Goal: Task Accomplishment & Management: Manage account settings

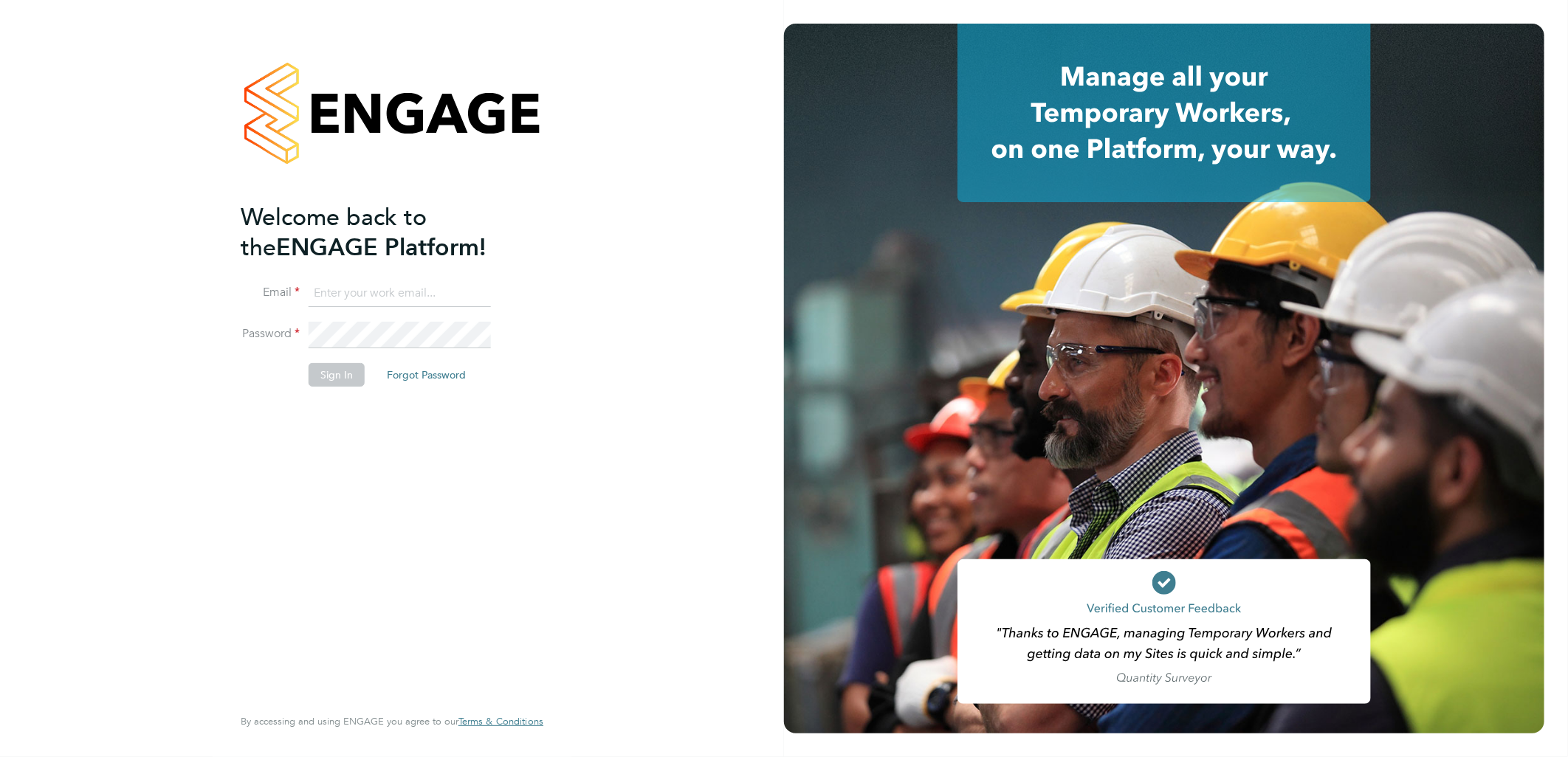
type input "h.patel@hp4recruitment.co.uk"
click at [337, 373] on button "Sign In" at bounding box center [336, 375] width 56 height 23
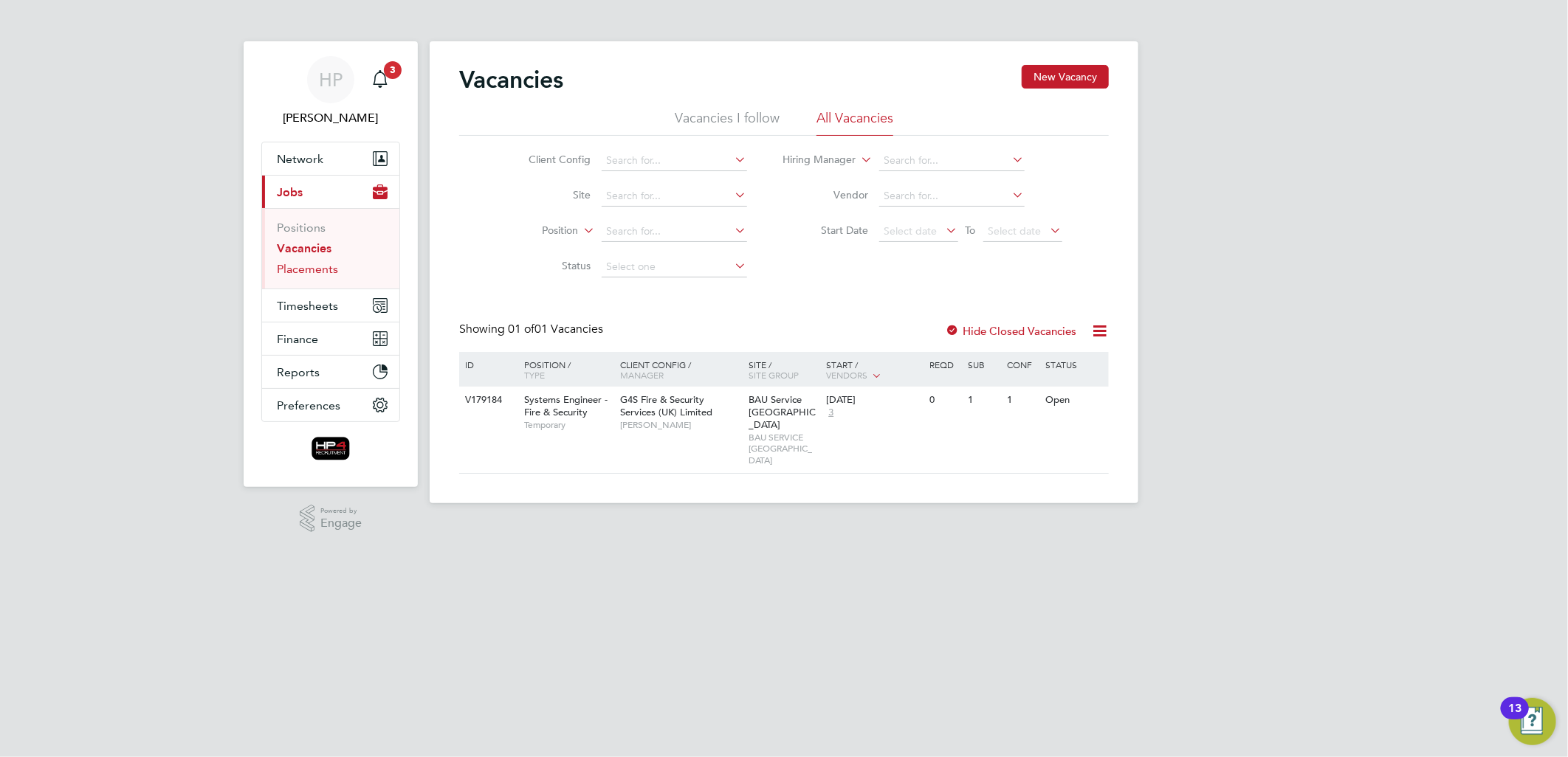
click at [314, 270] on link "Placements" at bounding box center [307, 269] width 61 height 14
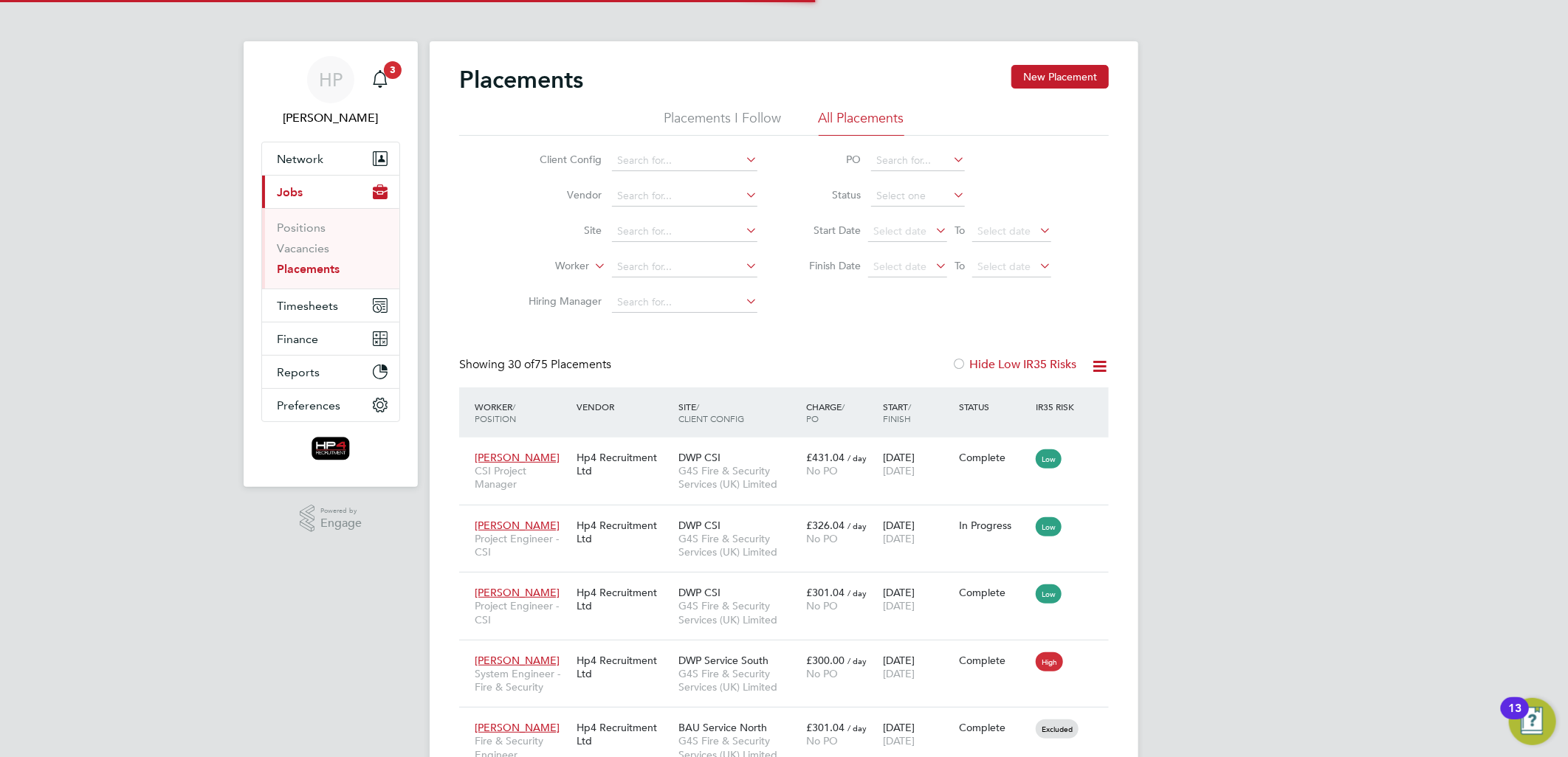
click at [314, 270] on link "Placements" at bounding box center [308, 269] width 63 height 14
click at [662, 273] on input at bounding box center [684, 267] width 145 height 21
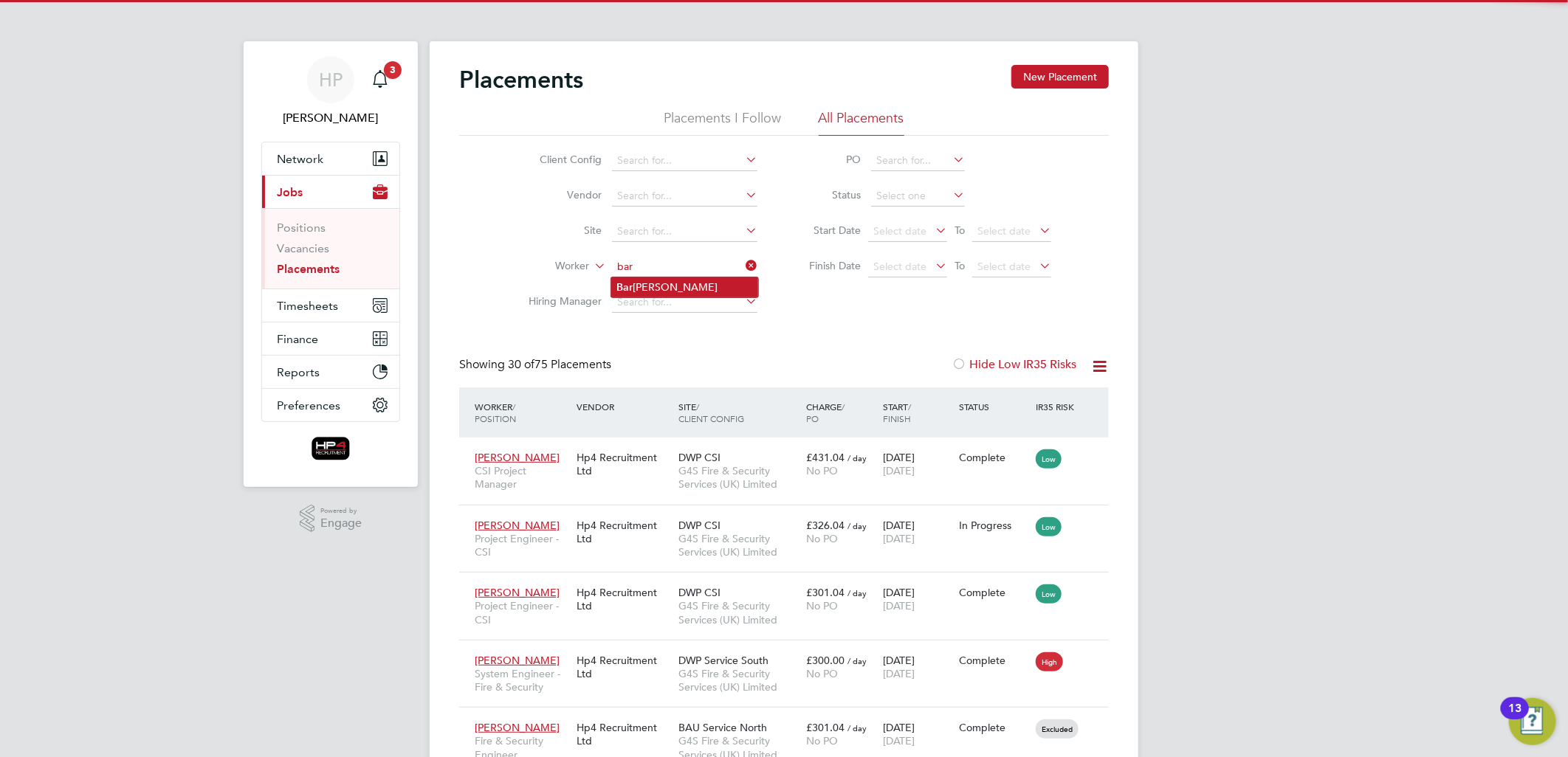
click at [660, 283] on li "Bar [PERSON_NAME]" at bounding box center [684, 288] width 147 height 20
type input "[PERSON_NAME]"
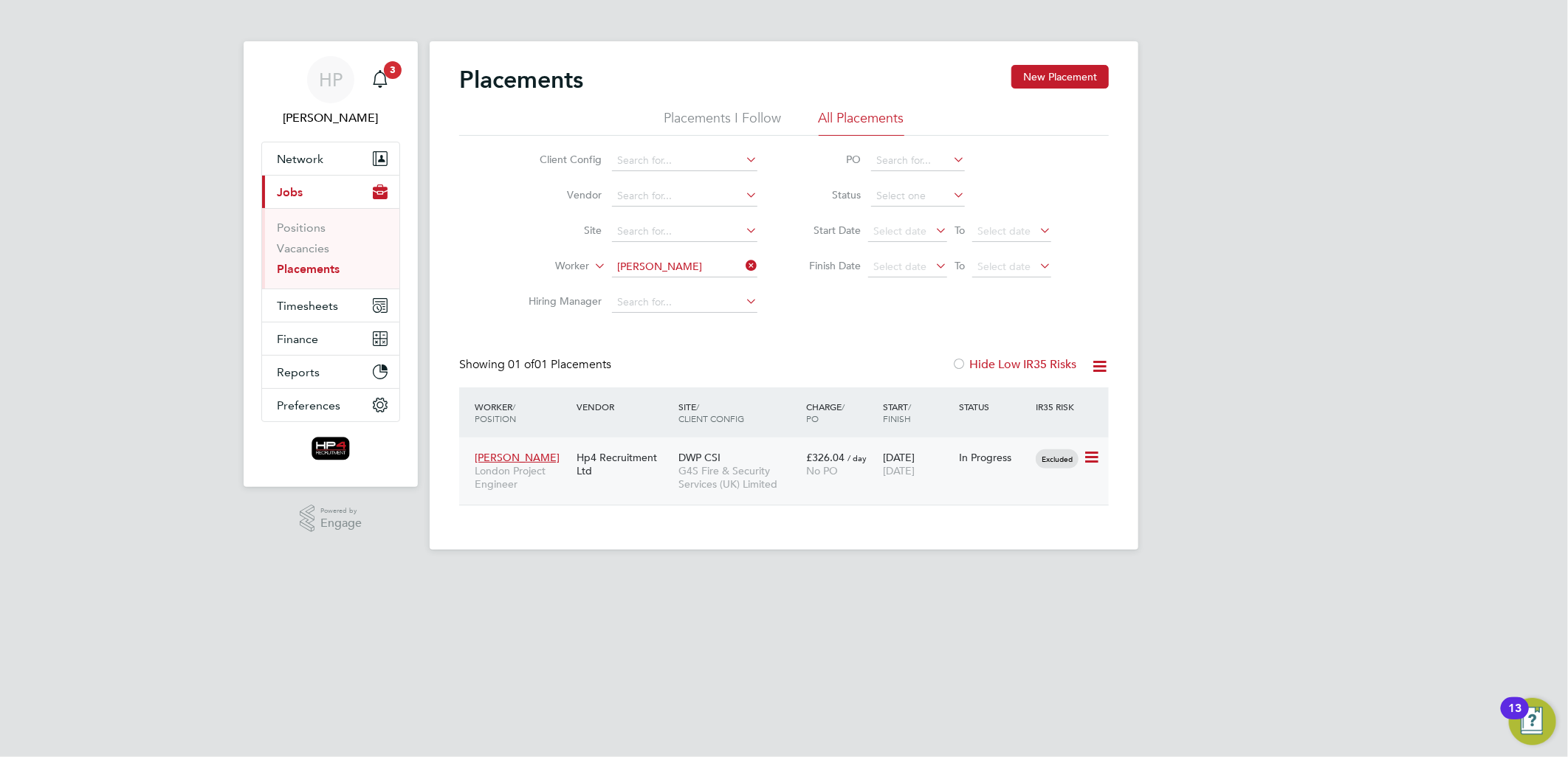
click at [602, 453] on div "Hp4 Recruitment Ltd" at bounding box center [623, 464] width 101 height 41
click at [312, 305] on span "Timesheets" at bounding box center [307, 306] width 61 height 14
click at [288, 305] on span "Timesheets" at bounding box center [307, 306] width 61 height 14
click at [314, 299] on span "Timesheets" at bounding box center [307, 306] width 61 height 14
click at [311, 305] on span "Timesheets" at bounding box center [307, 306] width 61 height 14
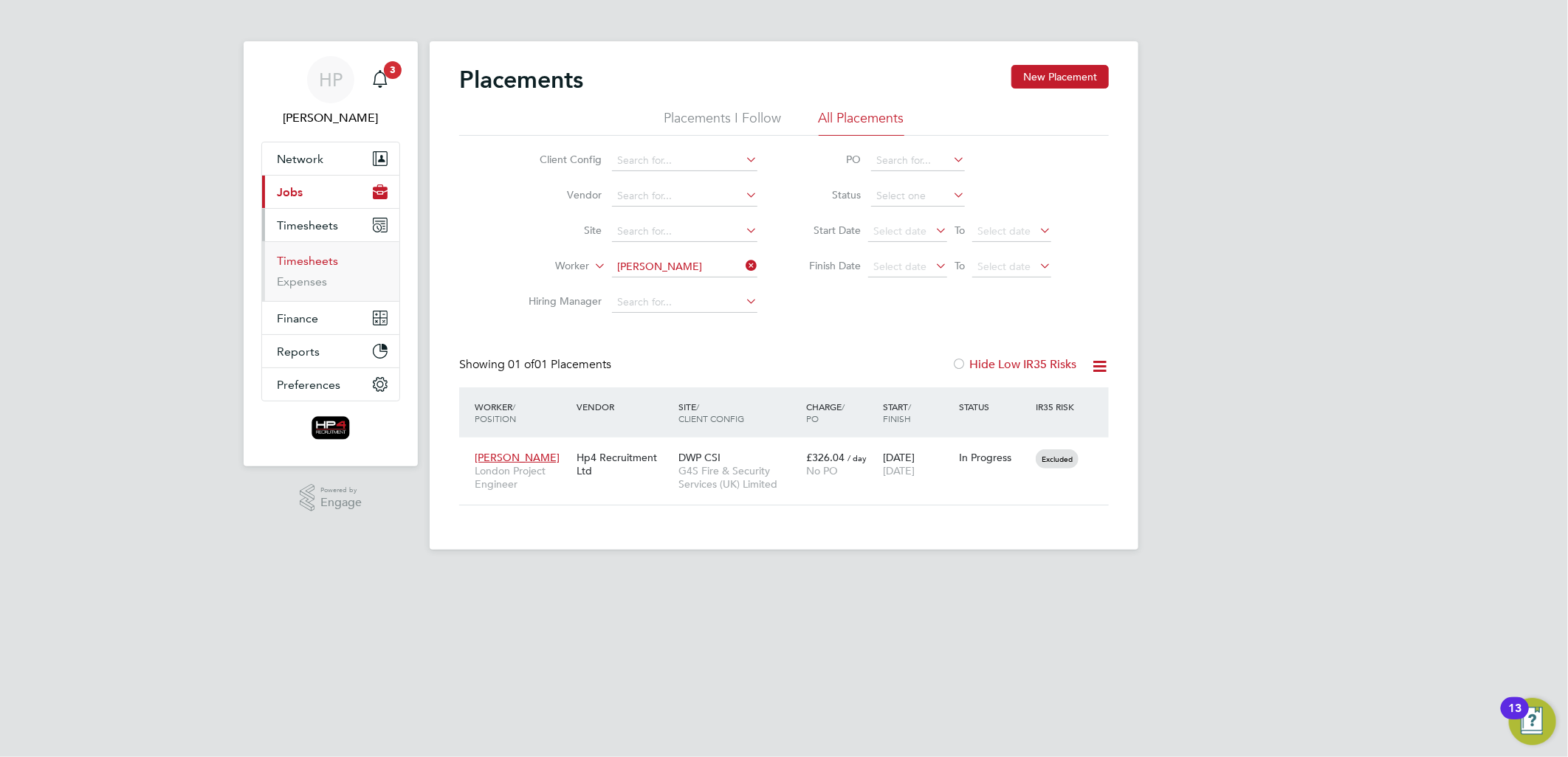
click at [314, 257] on link "Timesheets" at bounding box center [307, 261] width 61 height 14
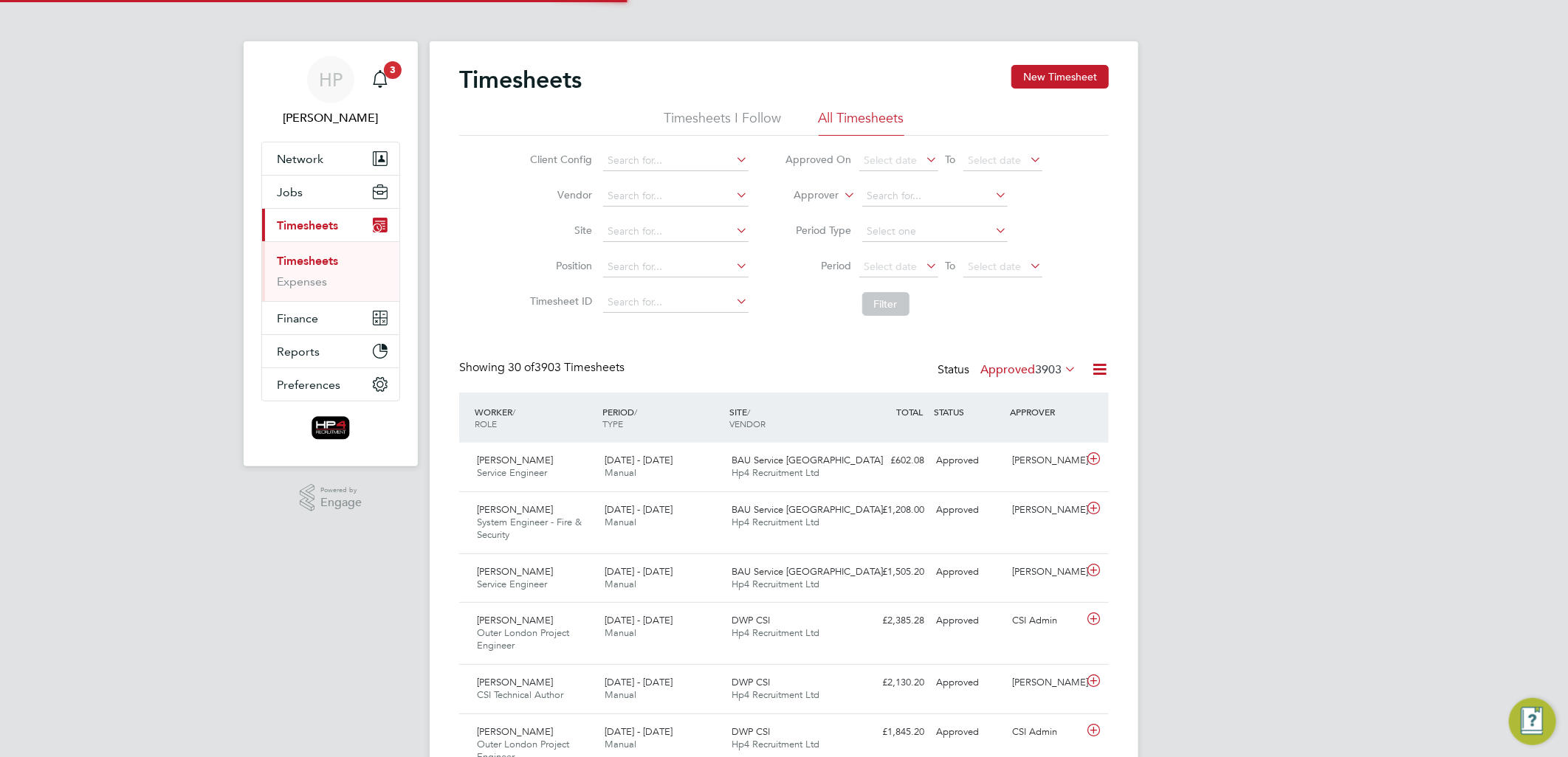
scroll to position [37, 128]
click at [1061, 72] on button "New Timesheet" at bounding box center [1060, 76] width 97 height 23
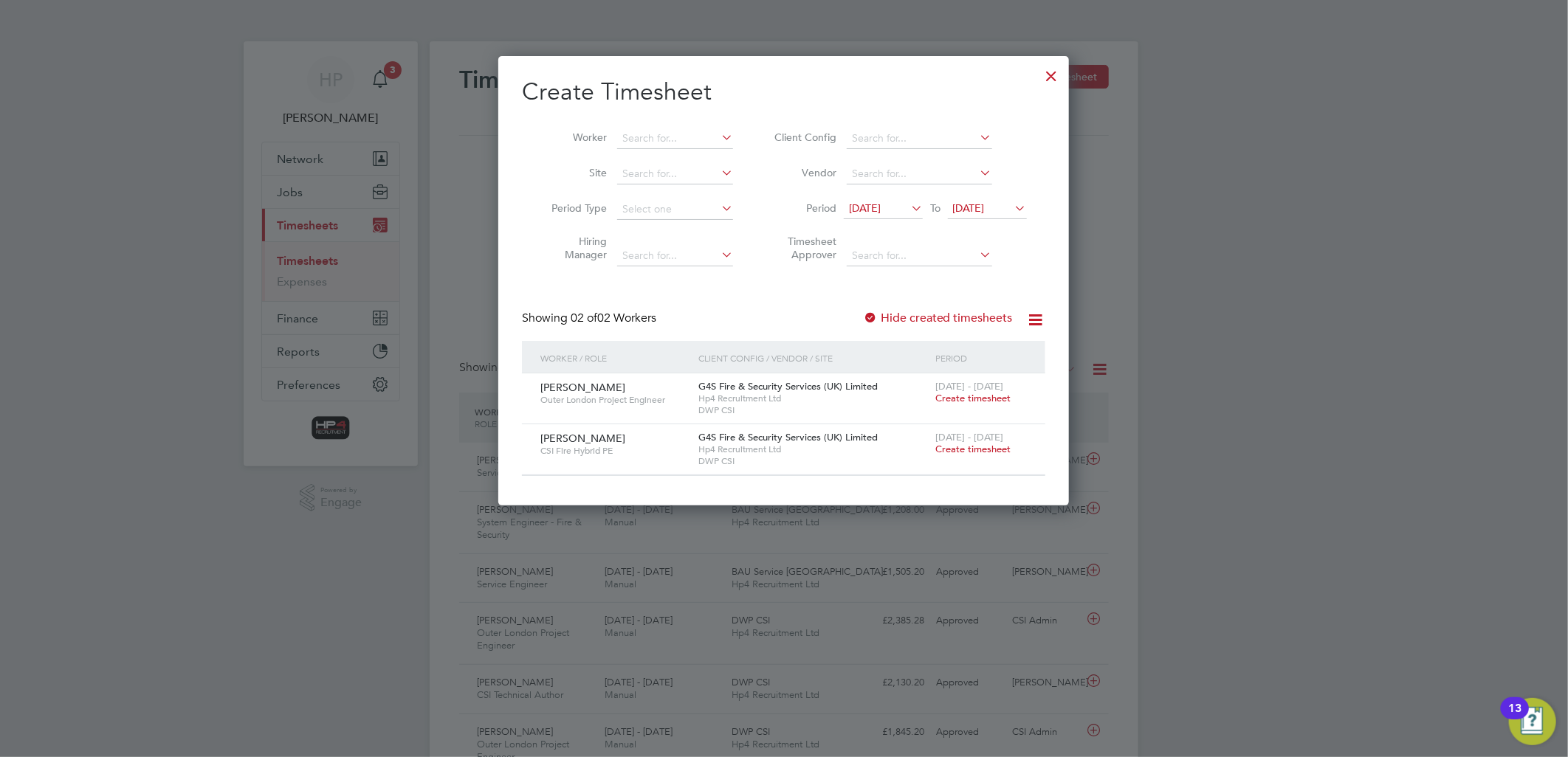
click at [973, 394] on span "Create timesheet" at bounding box center [973, 397] width 75 height 13
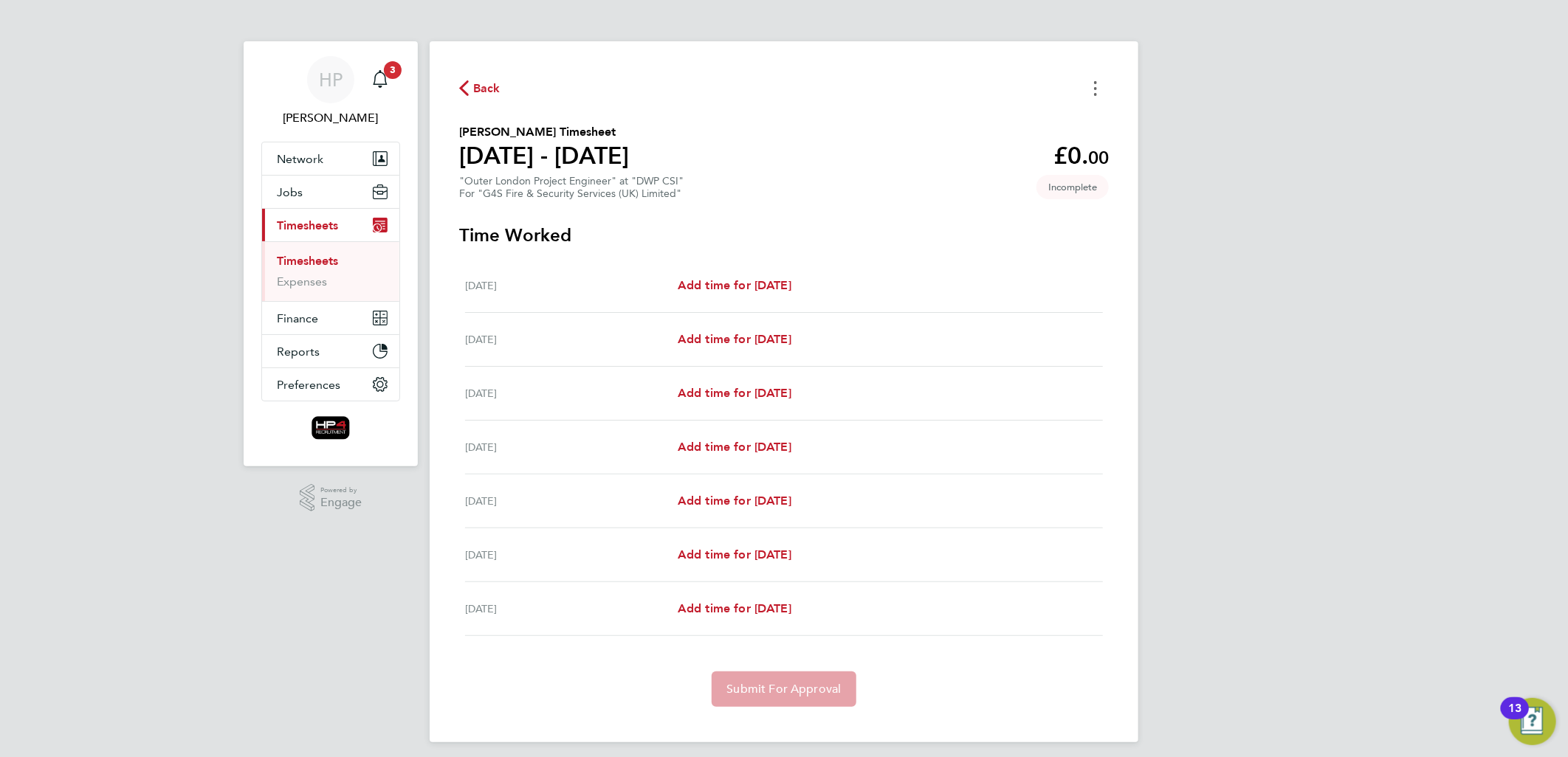
click at [1097, 81] on button "Timesheets Menu" at bounding box center [1096, 88] width 27 height 23
click at [1015, 120] on button "Mark as absent" at bounding box center [1020, 121] width 177 height 29
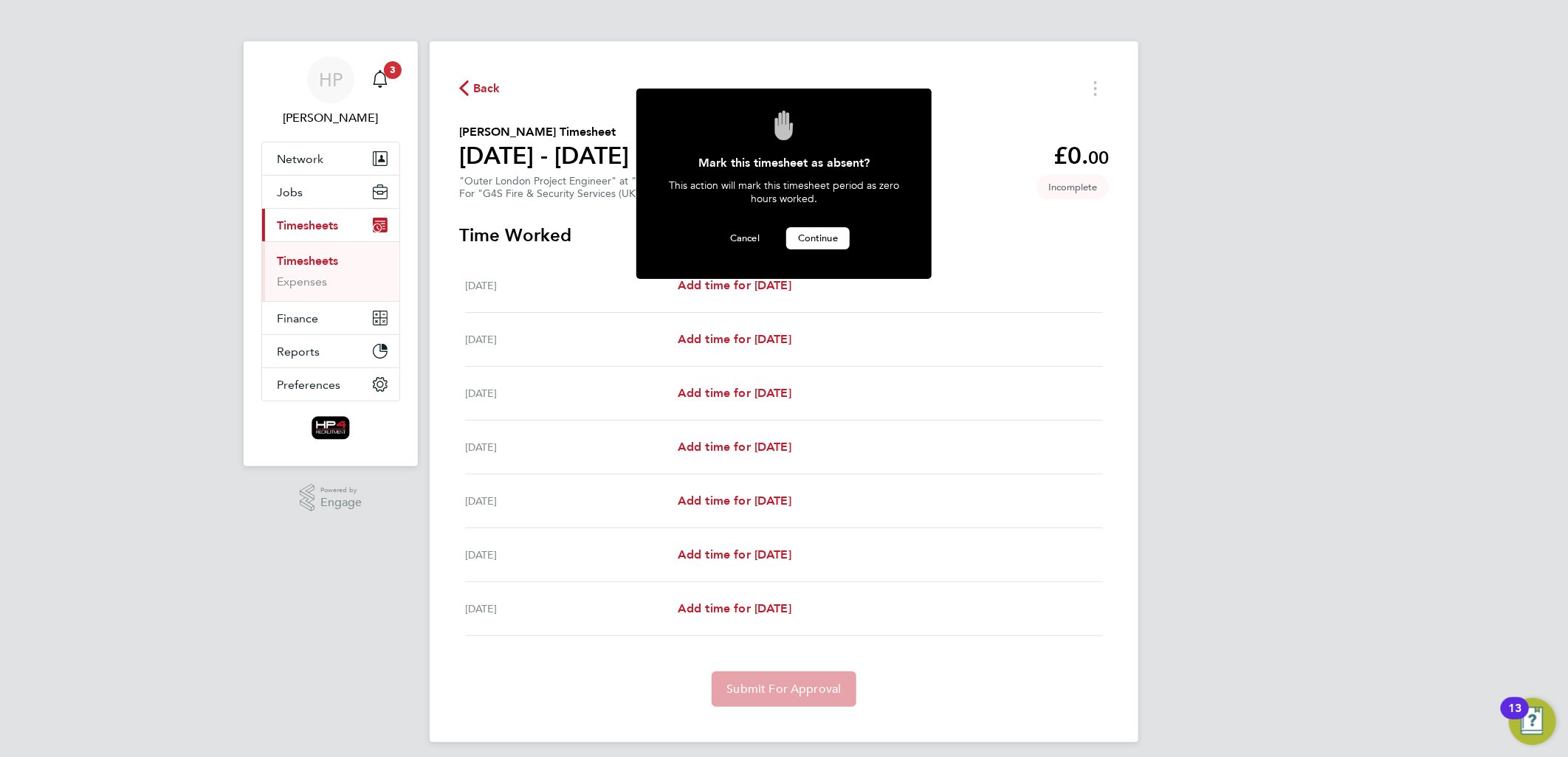
click at [817, 236] on span "Continue" at bounding box center [818, 237] width 40 height 13
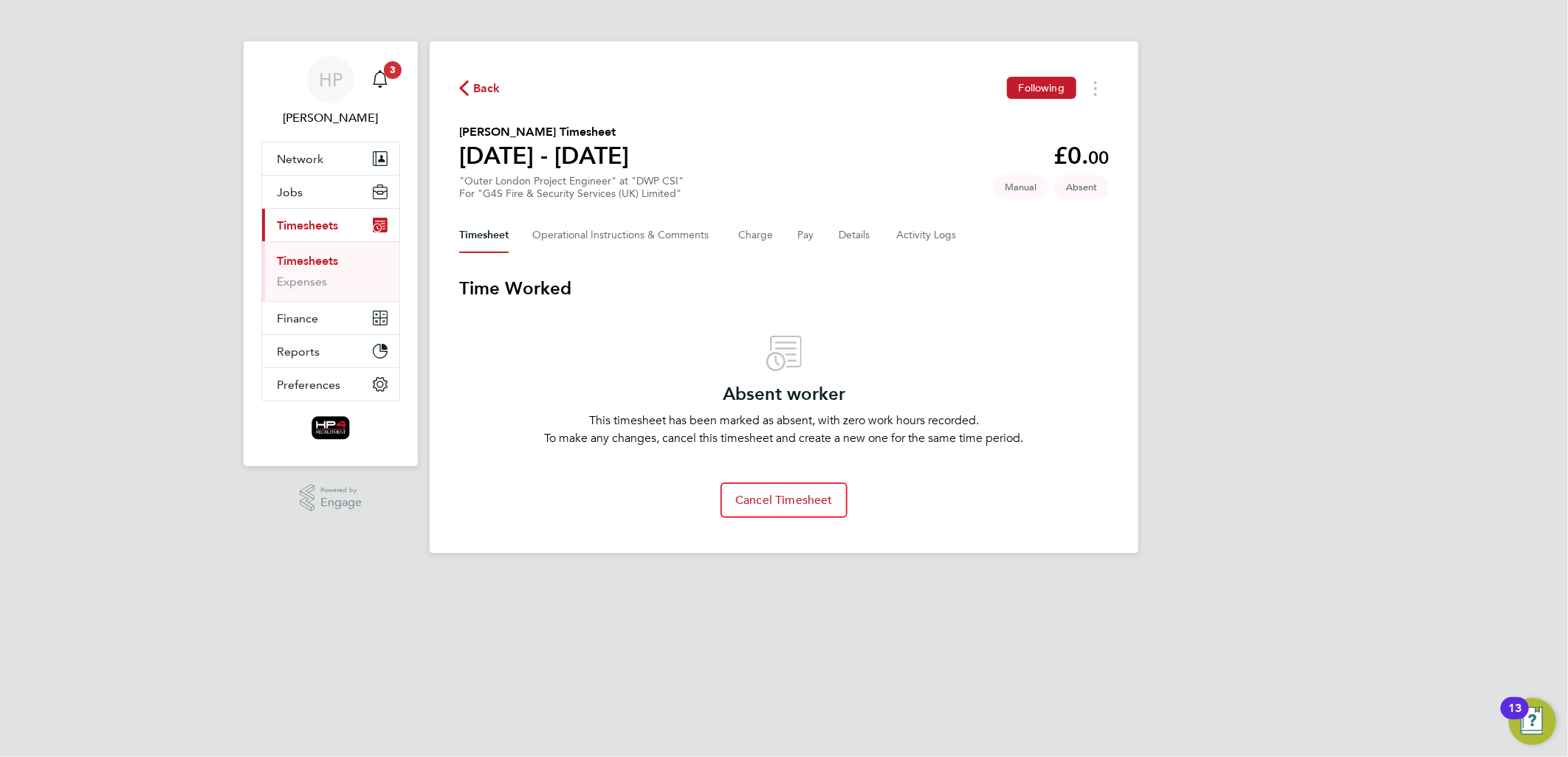
click at [305, 262] on link "Timesheets" at bounding box center [307, 261] width 61 height 14
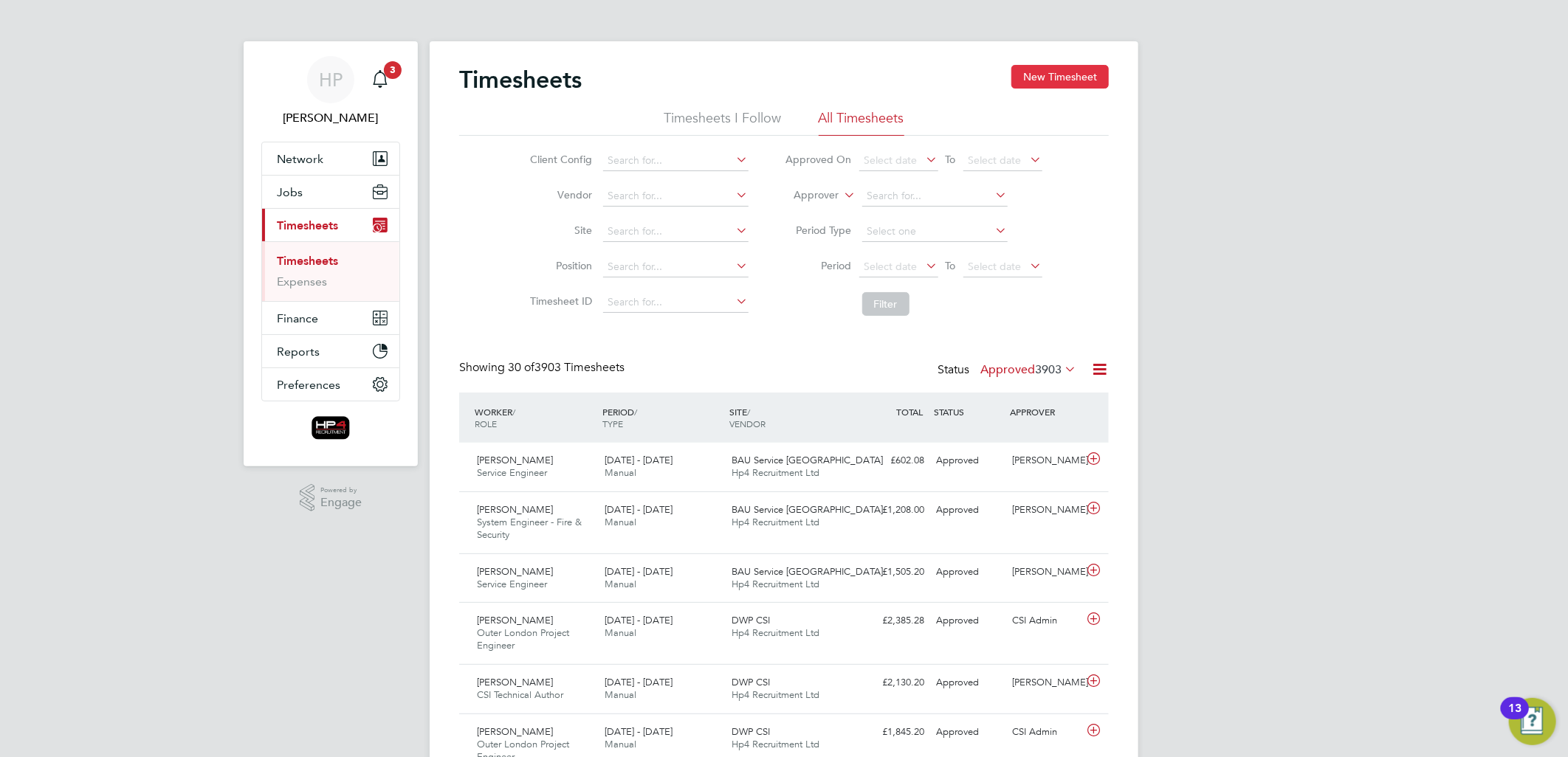
click at [1061, 81] on button "New Timesheet" at bounding box center [1060, 76] width 97 height 23
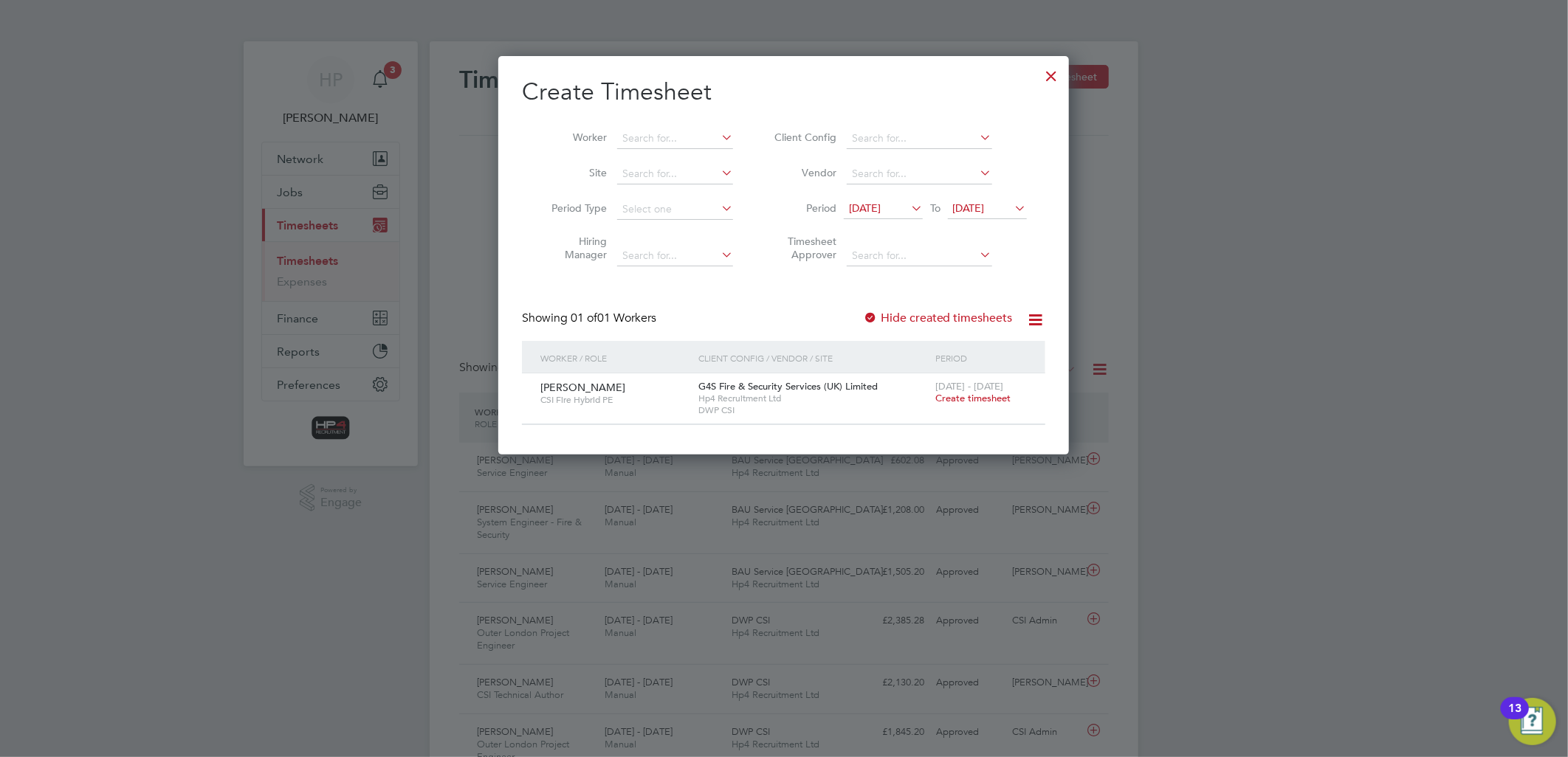
click at [969, 395] on span "Create timesheet" at bounding box center [973, 397] width 75 height 13
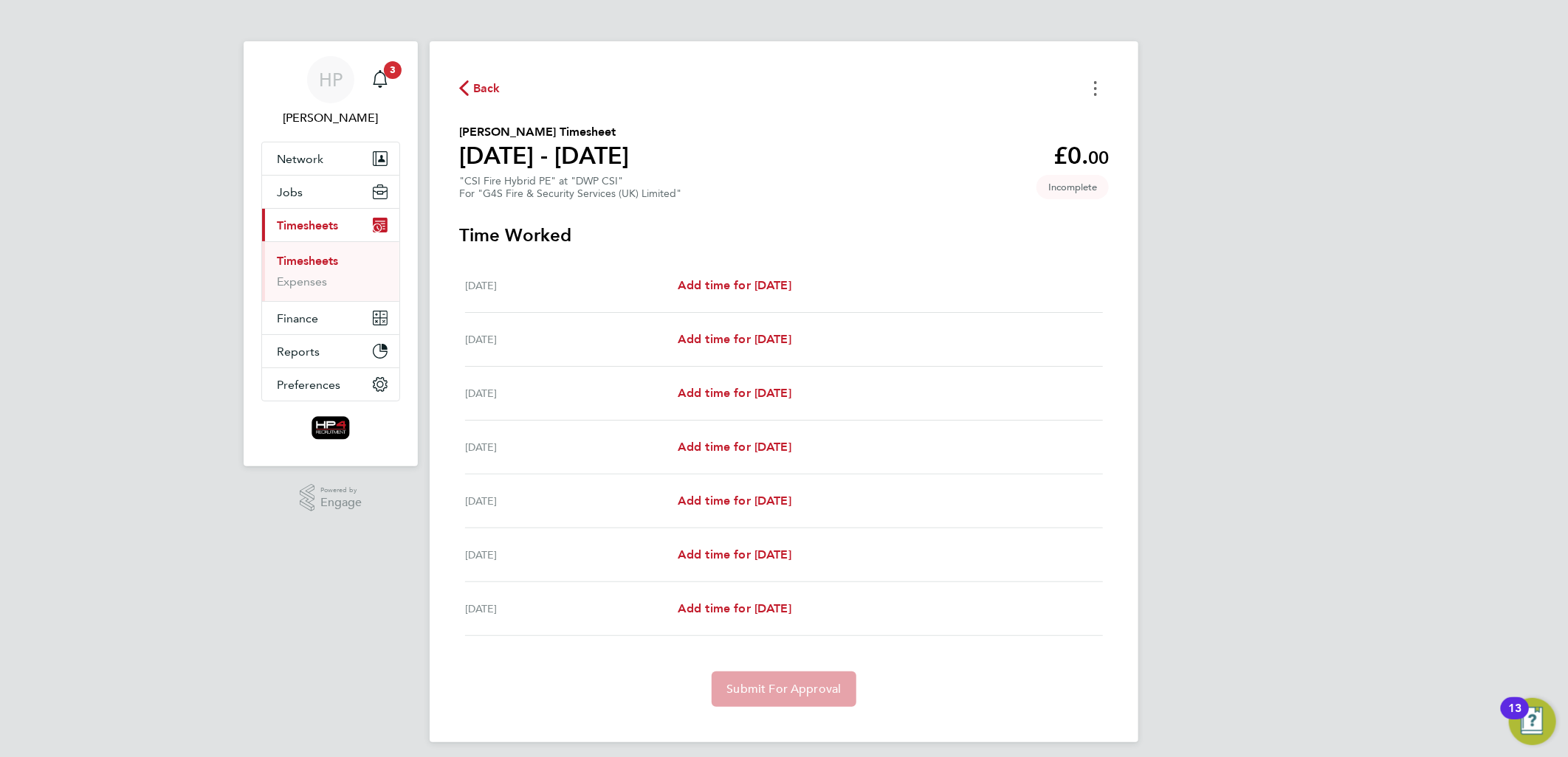
click at [1101, 89] on button "Timesheets Menu" at bounding box center [1096, 88] width 27 height 23
click at [1060, 111] on button "Mark as absent" at bounding box center [1020, 121] width 177 height 29
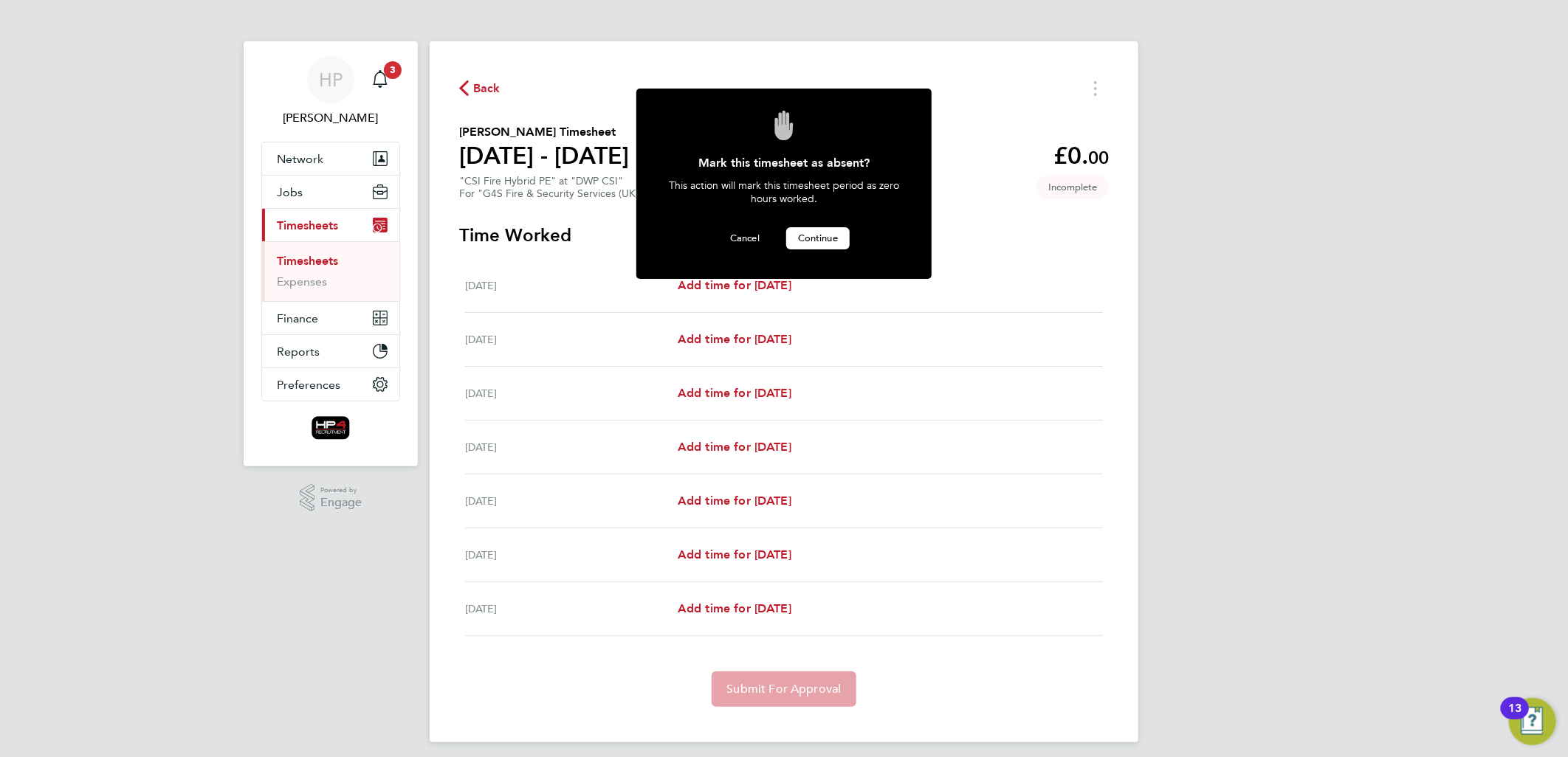
click at [815, 238] on span "Continue" at bounding box center [818, 237] width 40 height 13
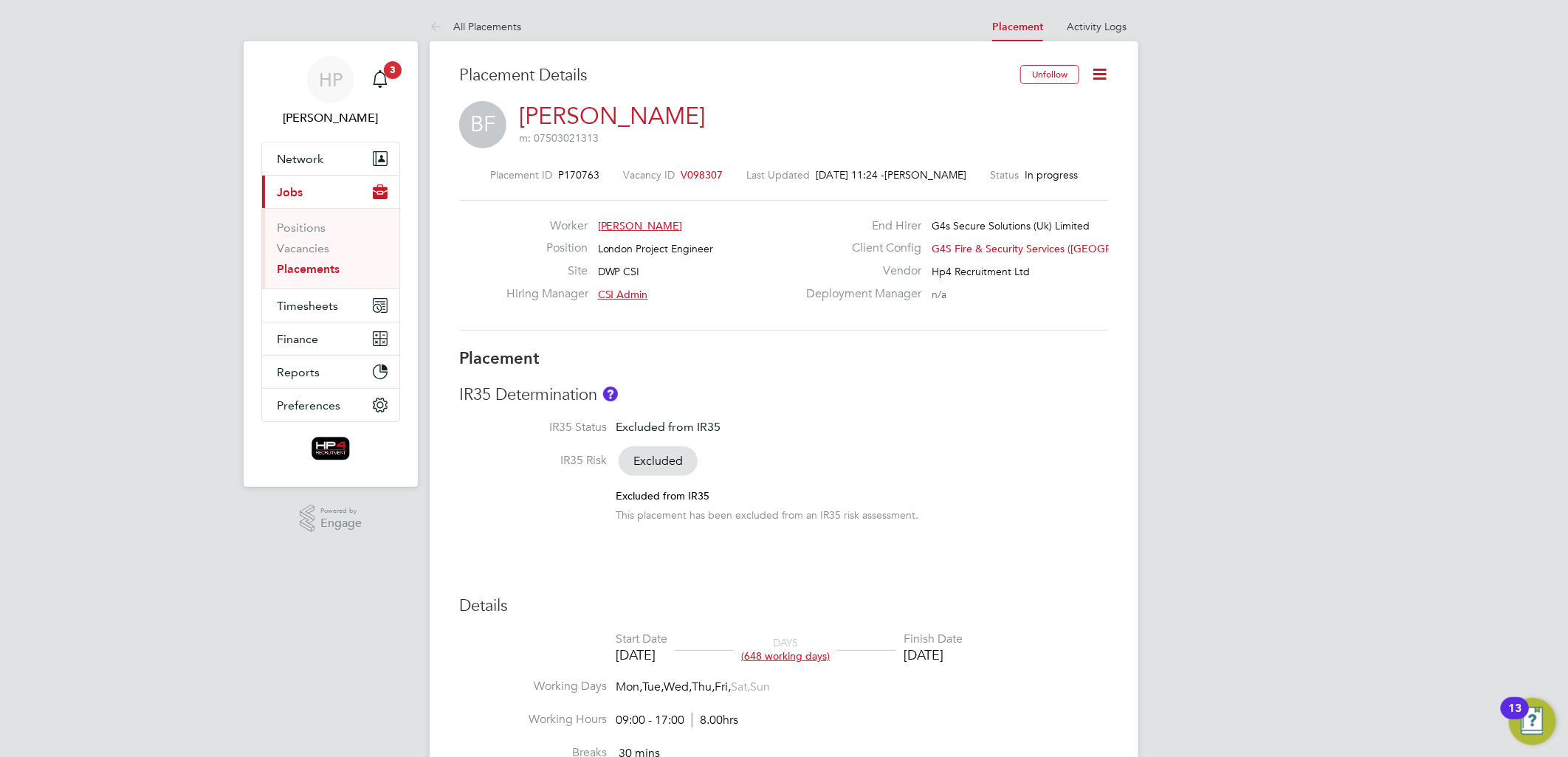
click at [1101, 65] on icon at bounding box center [1099, 74] width 18 height 18
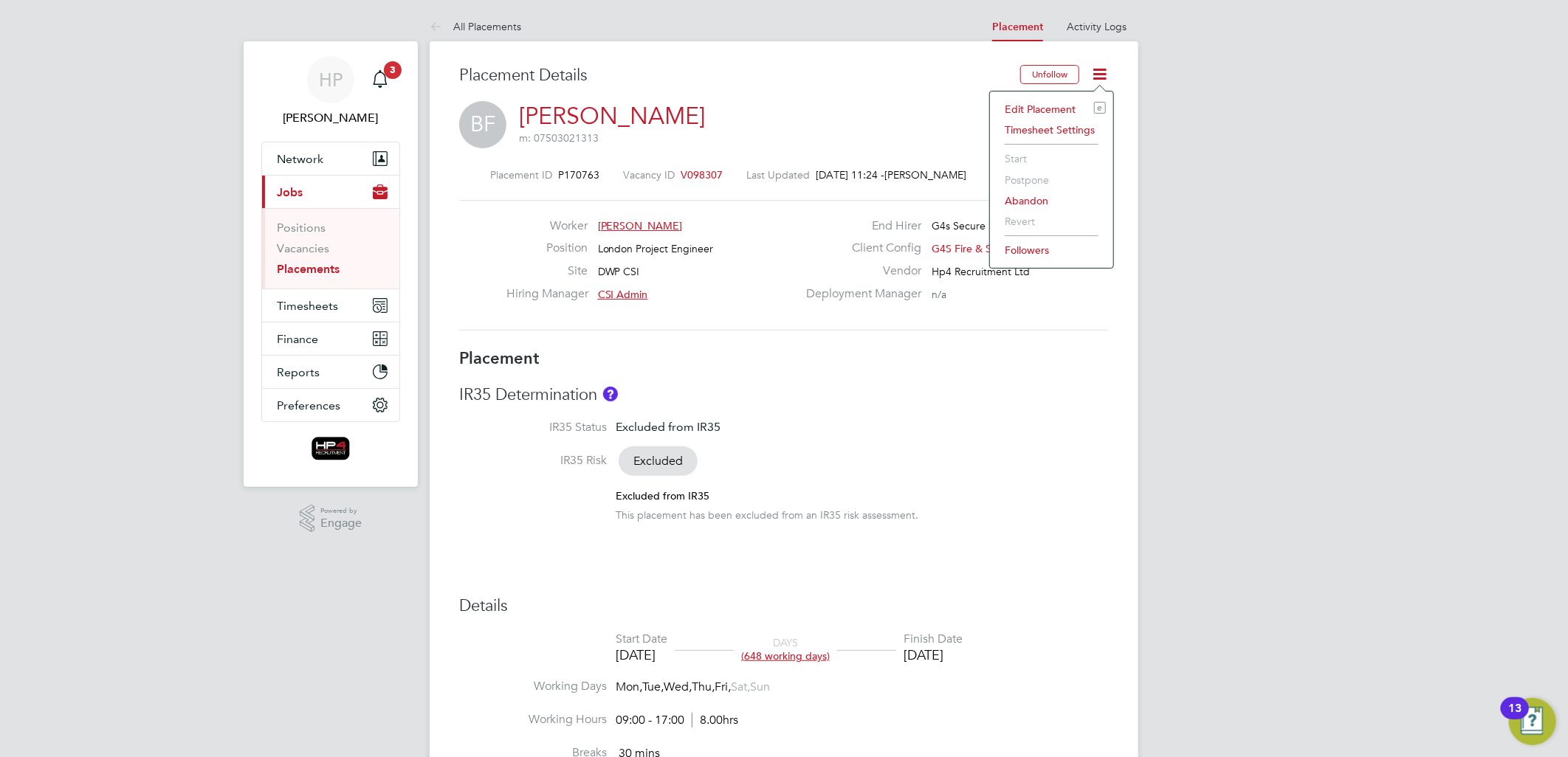
click at [1031, 104] on li "Edit Placement e" at bounding box center [1051, 109] width 108 height 21
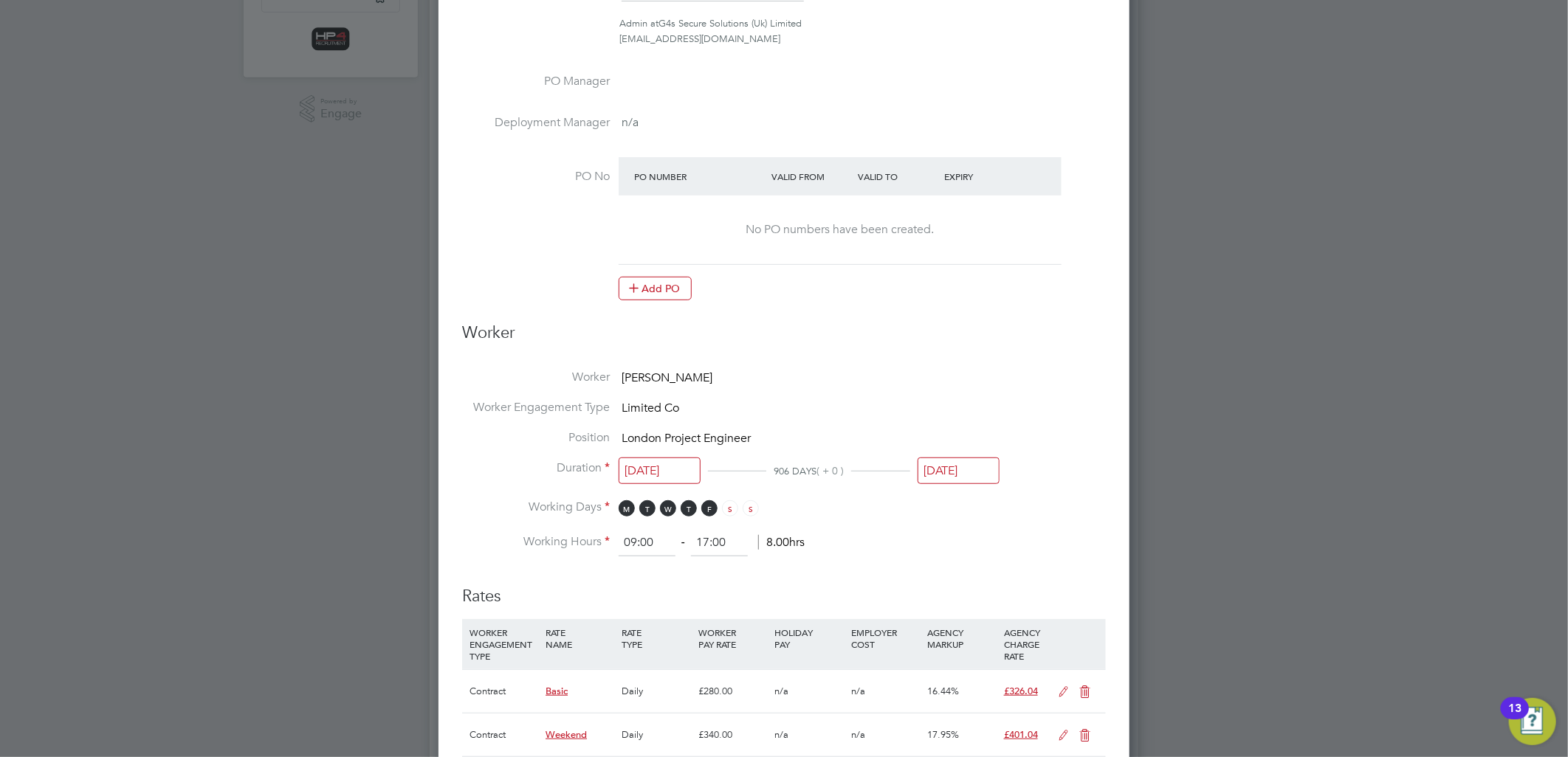
click at [940, 470] on input "[DATE]" at bounding box center [958, 471] width 82 height 28
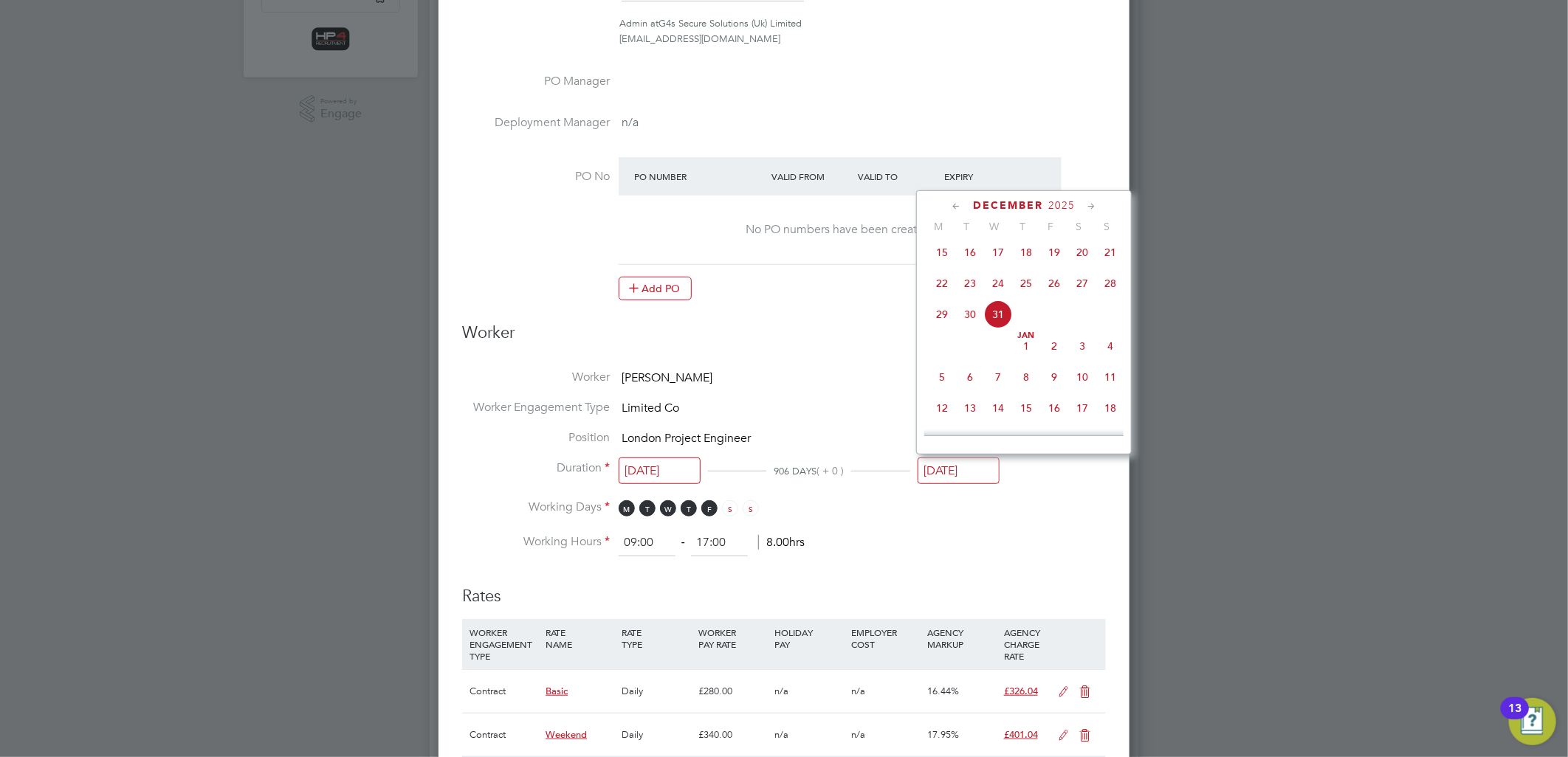
click at [954, 203] on icon at bounding box center [956, 206] width 14 height 16
click at [1111, 355] on span "24" at bounding box center [1109, 353] width 28 height 28
type input "24 Aug 2025"
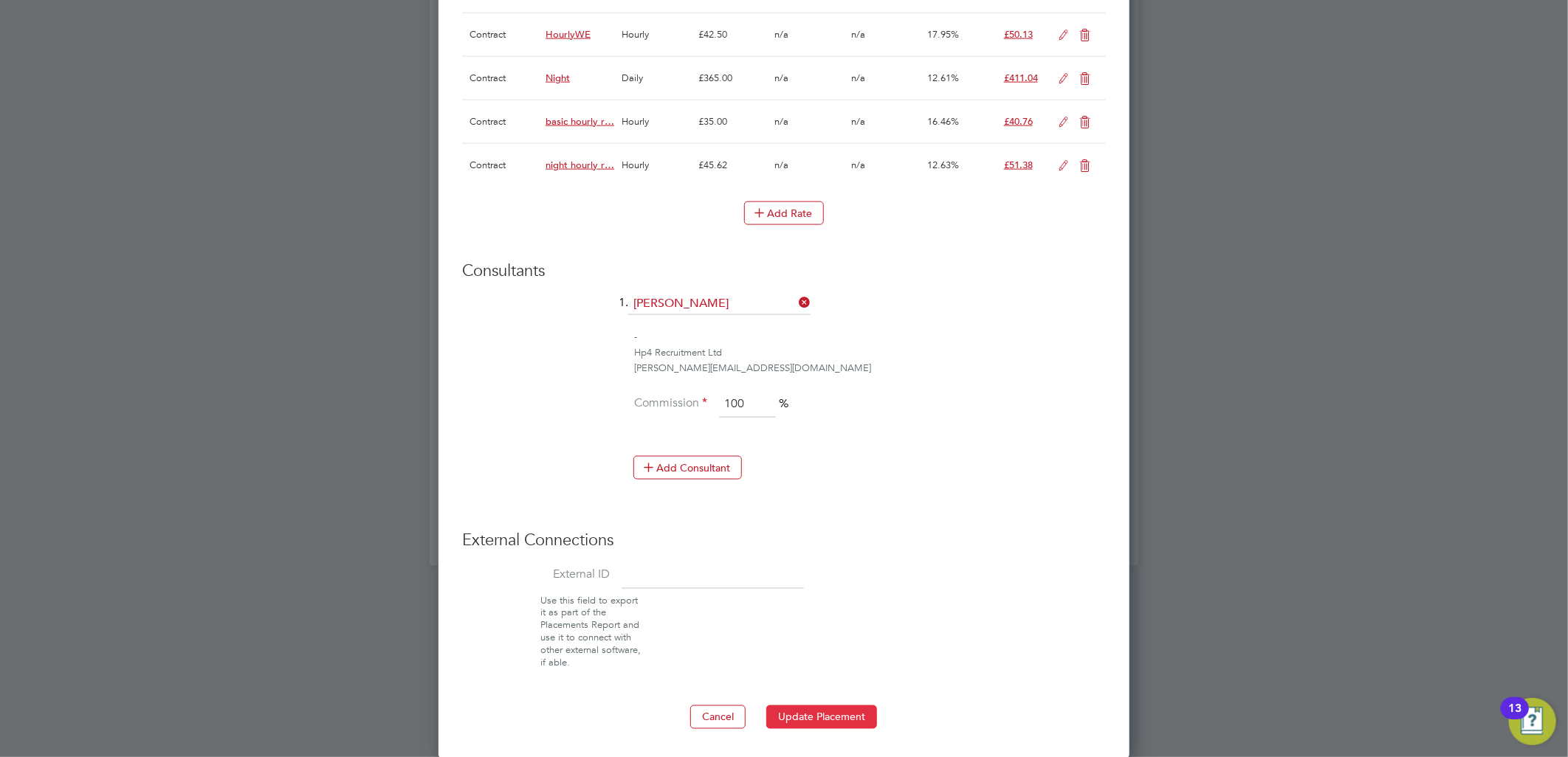
click at [828, 711] on button "Update Placement" at bounding box center [822, 718] width 111 height 23
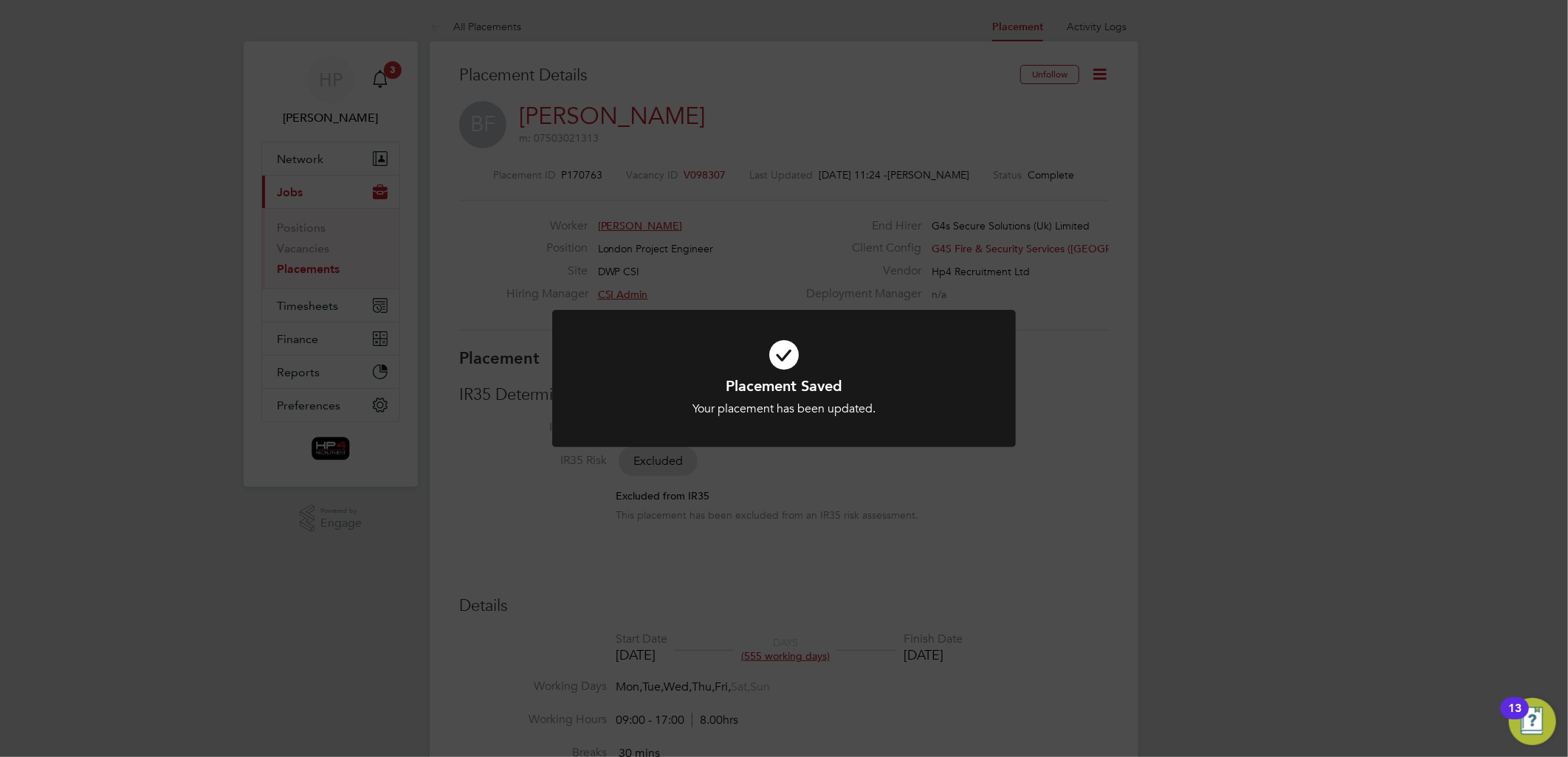
click at [1266, 376] on div "Placement Saved Your placement has been updated. Cancel Okay" at bounding box center [784, 378] width 1568 height 757
